Goal: Information Seeking & Learning: Learn about a topic

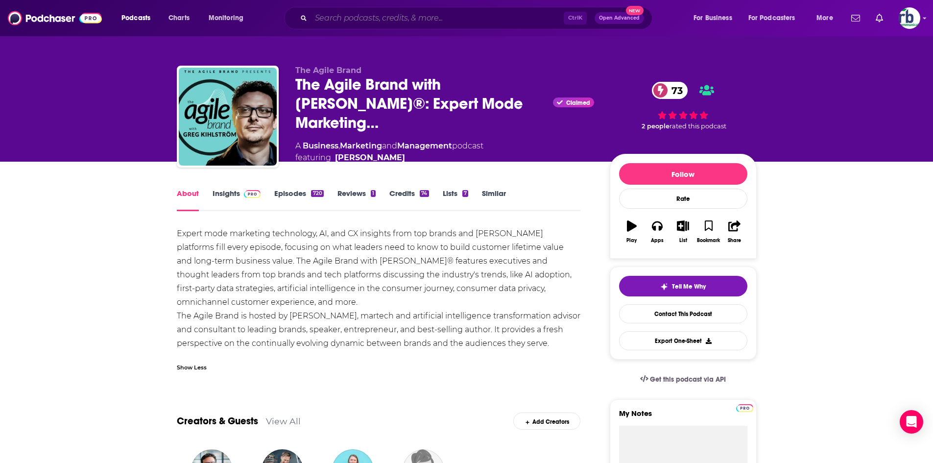
click at [378, 18] on input "Search podcasts, credits, & more..." at bounding box center [437, 18] width 253 height 16
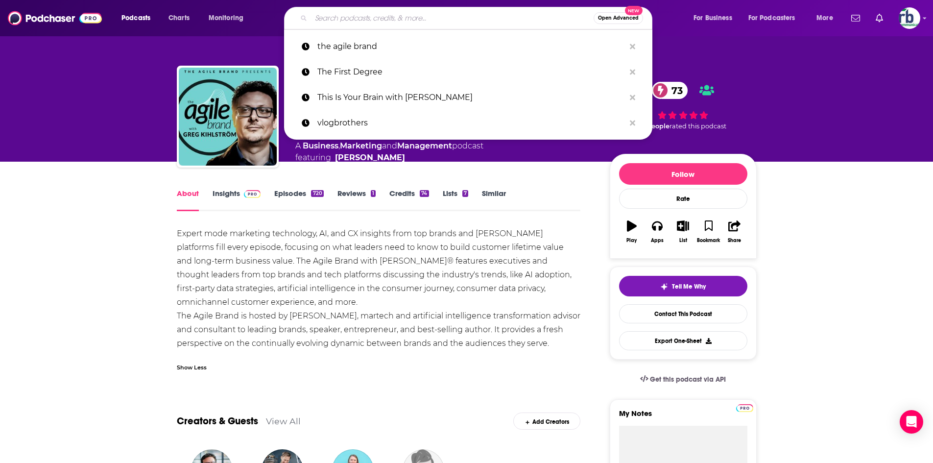
paste input "NOBODY LISTENS TO [PERSON_NAME]"
type input "NOBODY LISTENS TO [PERSON_NAME]"
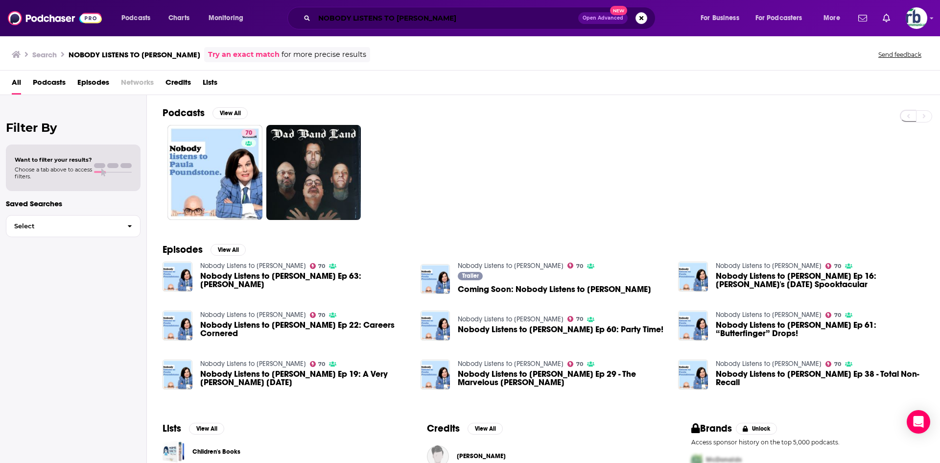
click at [507, 17] on input "NOBODY LISTENS TO [PERSON_NAME]" at bounding box center [446, 18] width 264 height 16
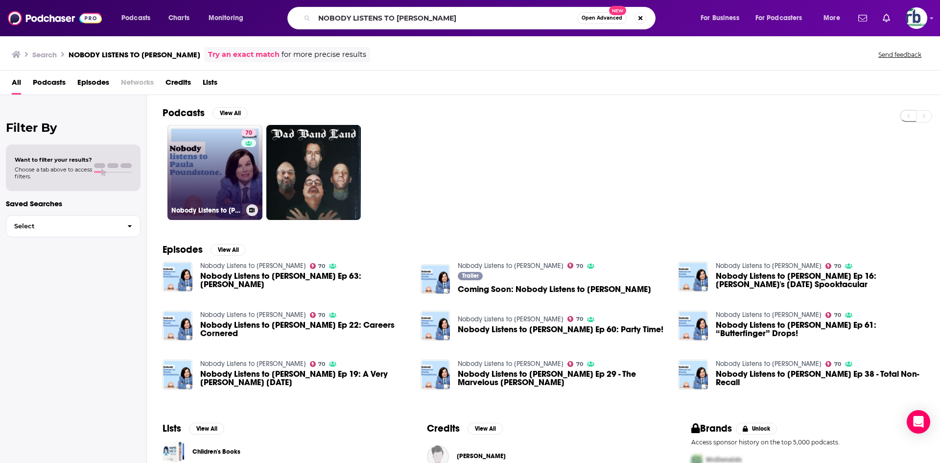
click at [210, 179] on link "70 Nobody Listens to [PERSON_NAME]" at bounding box center [214, 172] width 95 height 95
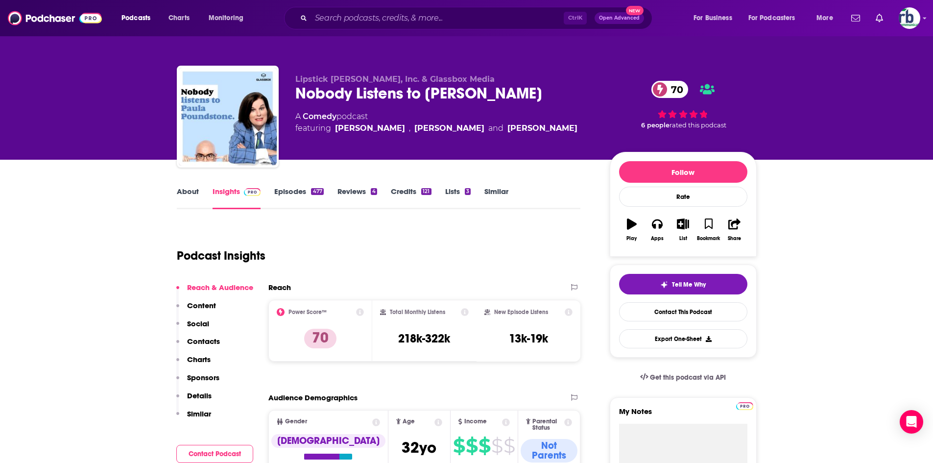
click at [439, 308] on div "Total Monthly Listens 218k-322k" at bounding box center [424, 330] width 89 height 45
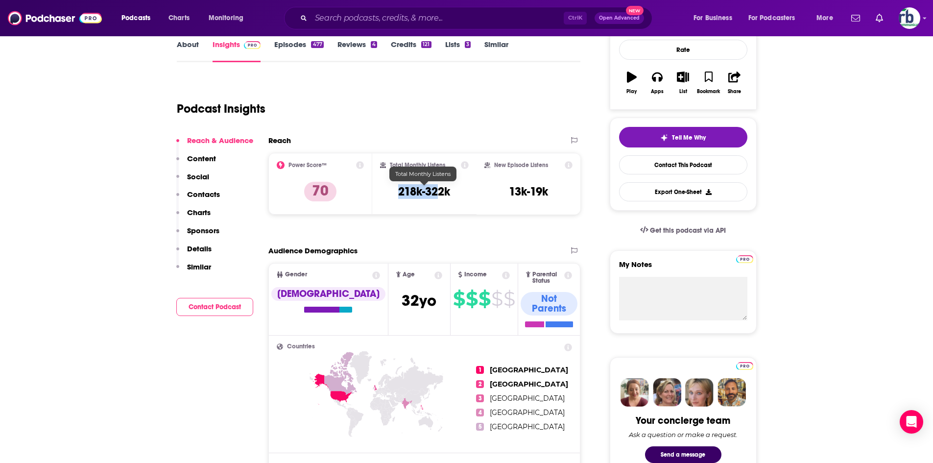
click at [440, 193] on h3 "218k-322k" at bounding box center [424, 191] width 52 height 15
drag, startPoint x: 394, startPoint y: 191, endPoint x: 455, endPoint y: 193, distance: 61.2
click at [455, 193] on div "Total Monthly Listens 218k-322k" at bounding box center [424, 183] width 89 height 45
copy h3 "218k-322k"
click at [184, 47] on link "About" at bounding box center [188, 51] width 22 height 23
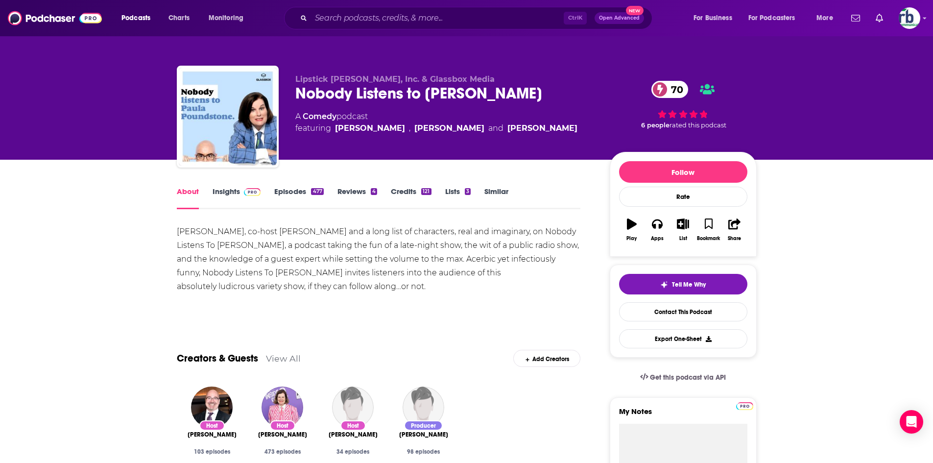
drag, startPoint x: 176, startPoint y: 228, endPoint x: 442, endPoint y: 289, distance: 272.4
click at [442, 289] on div "[PERSON_NAME], co-host [PERSON_NAME] and a long list of characters, real and im…" at bounding box center [379, 259] width 404 height 69
copy div "[PERSON_NAME], co-host [PERSON_NAME] and a long list of characters, real and im…"
click at [47, 22] on img at bounding box center [55, 18] width 94 height 19
